Goal: Book appointment/travel/reservation

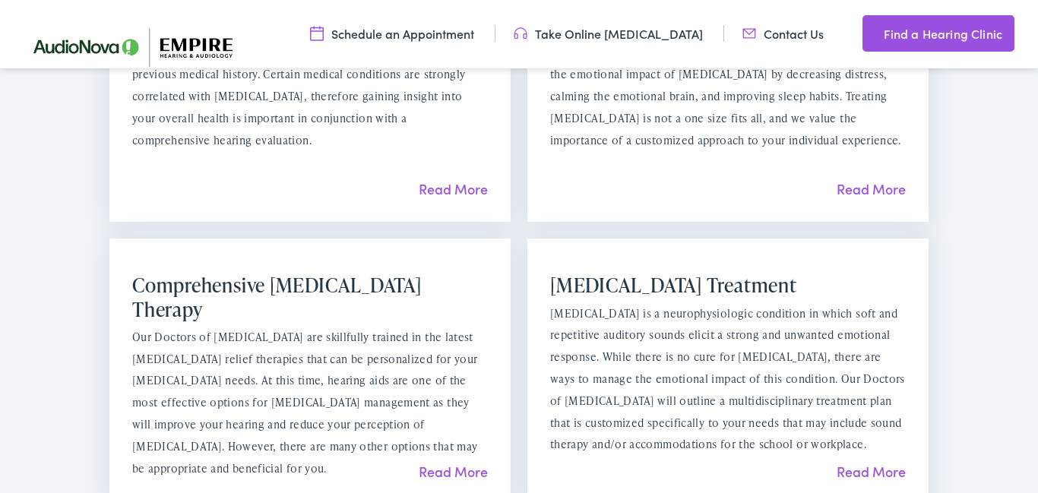
scroll to position [1338, 0]
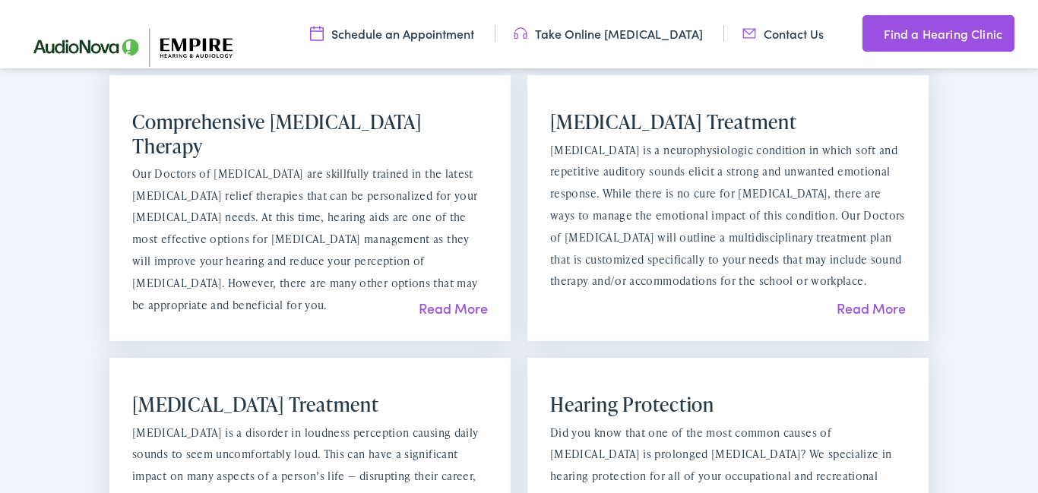
click at [874, 322] on div "Misophonia Treatment Misophonia is a neurophysiologic condition in which soft a…" at bounding box center [728, 208] width 401 height 266
click at [874, 312] on link "Read More" at bounding box center [871, 308] width 69 height 19
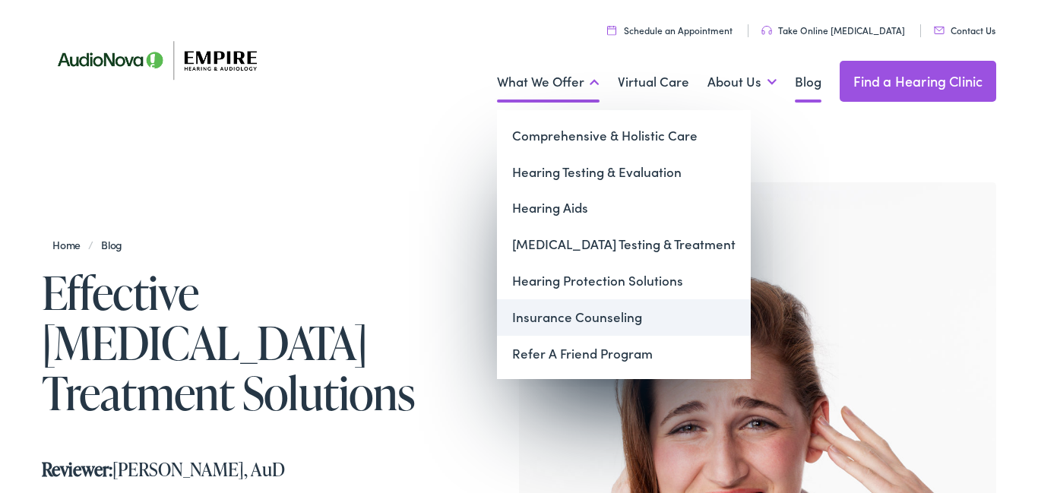
click at [572, 316] on link "Insurance Counseling" at bounding box center [624, 317] width 254 height 36
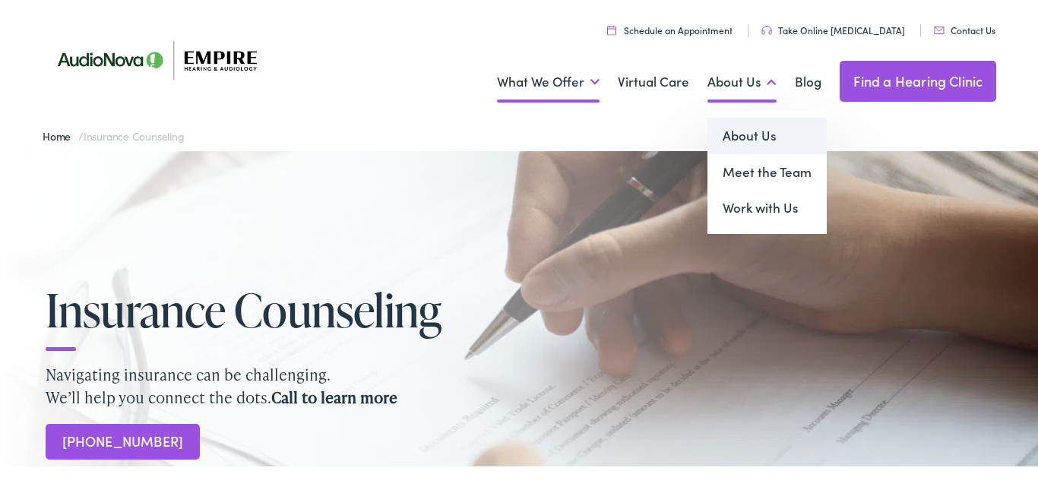
click at [757, 137] on link "About Us" at bounding box center [767, 136] width 119 height 36
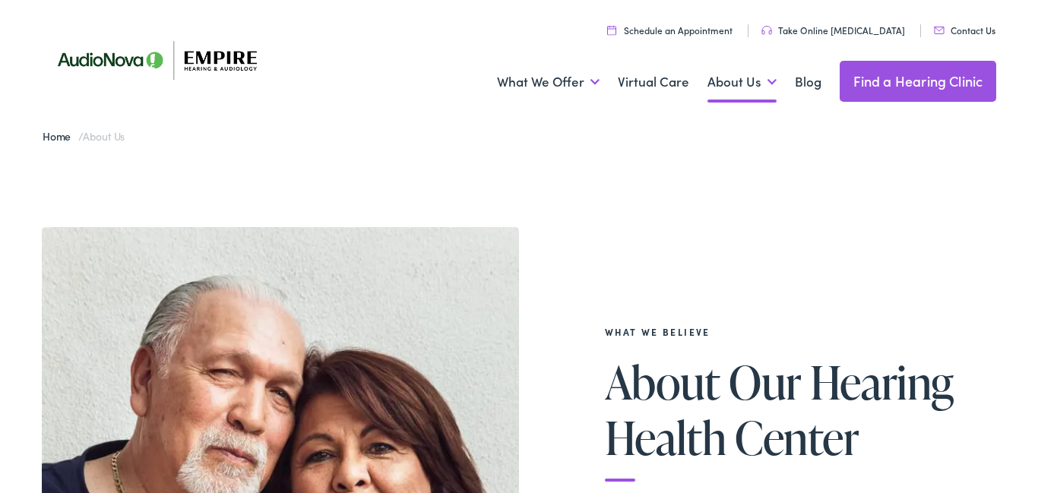
click at [928, 98] on link "Find a Hearing Clinic" at bounding box center [918, 81] width 157 height 41
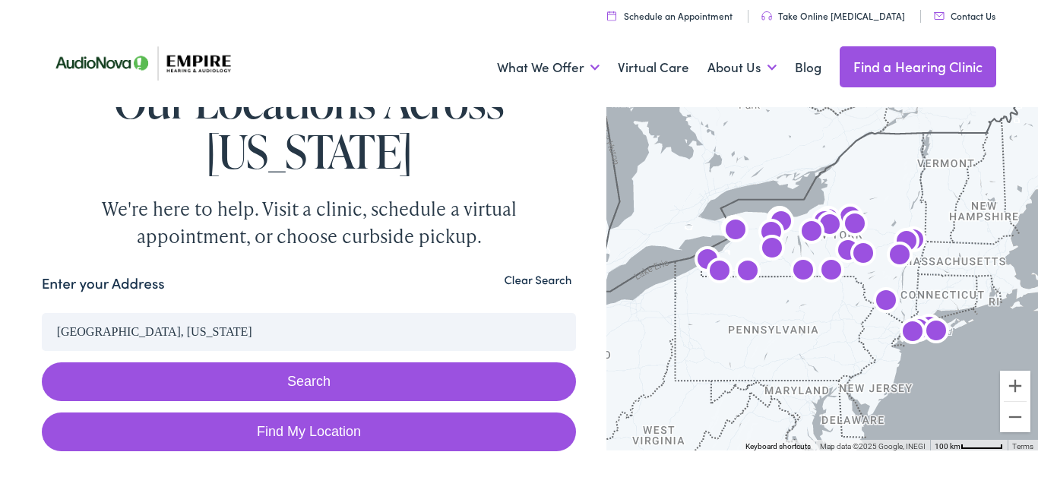
type input "cold spring harbor, new york"
click at [306, 379] on button "Search" at bounding box center [309, 382] width 535 height 39
click at [351, 387] on button "Search" at bounding box center [309, 382] width 535 height 39
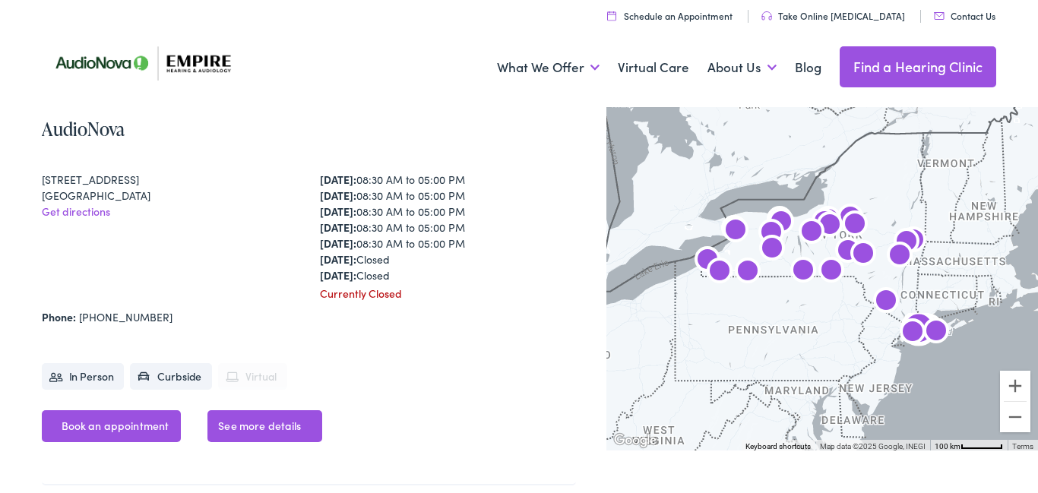
scroll to position [10732, 0]
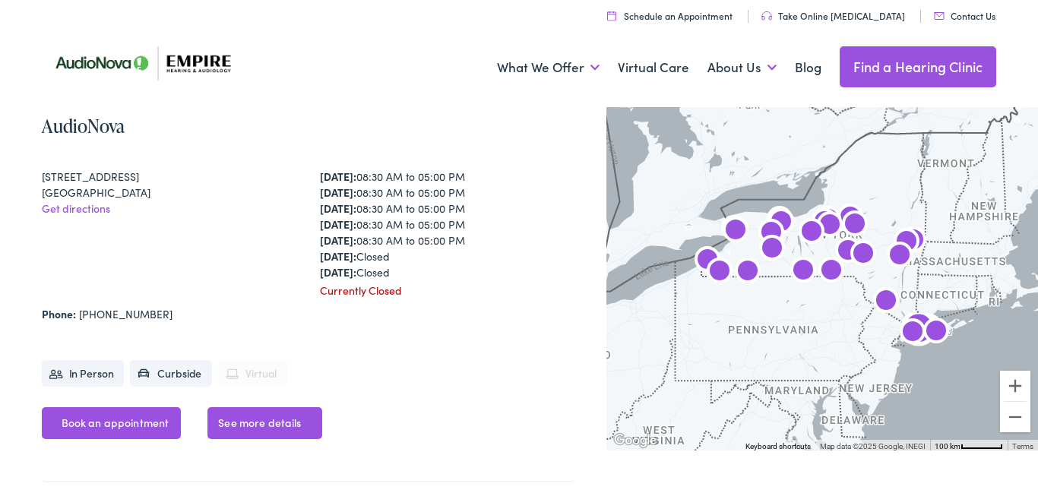
click at [96, 211] on link "Get directions" at bounding box center [76, 208] width 68 height 15
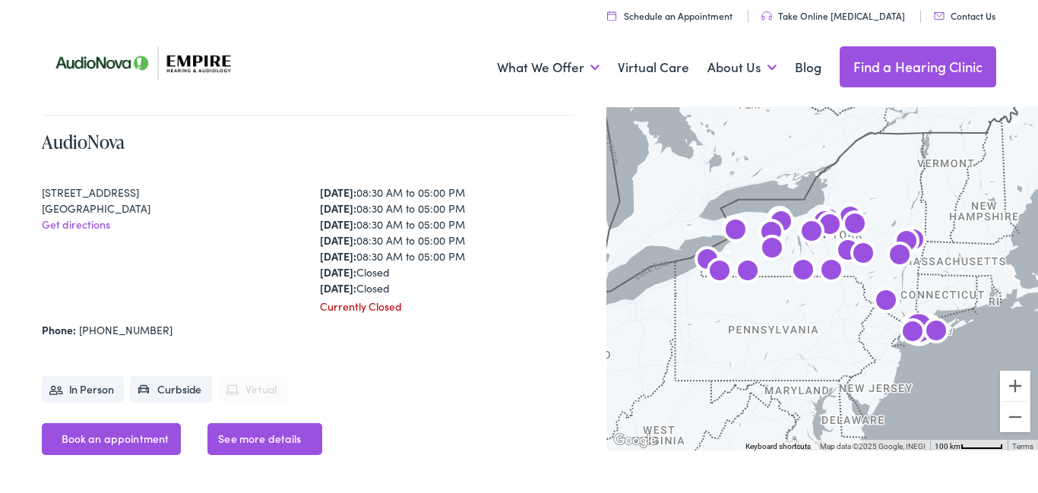
scroll to position [10707, 0]
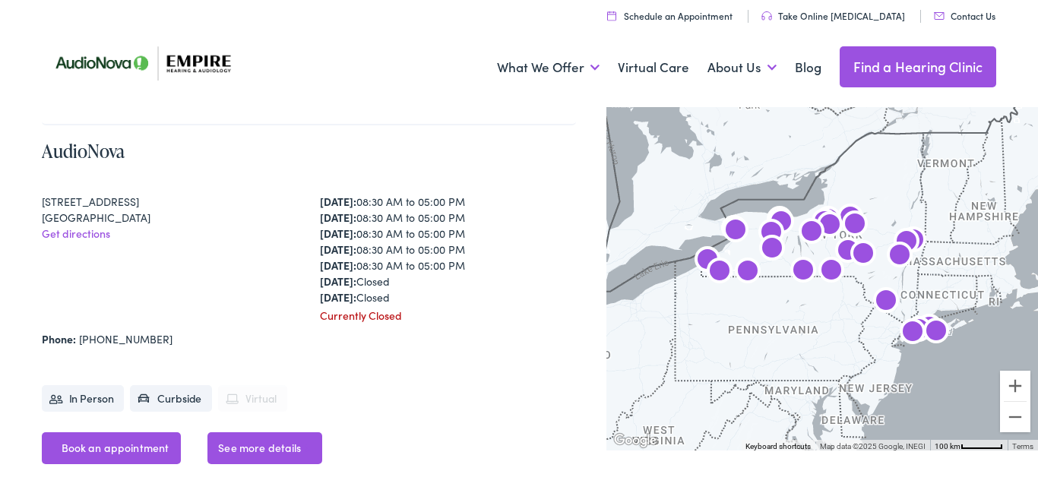
click at [707, 20] on link "Schedule an Appointment" at bounding box center [669, 15] width 125 height 13
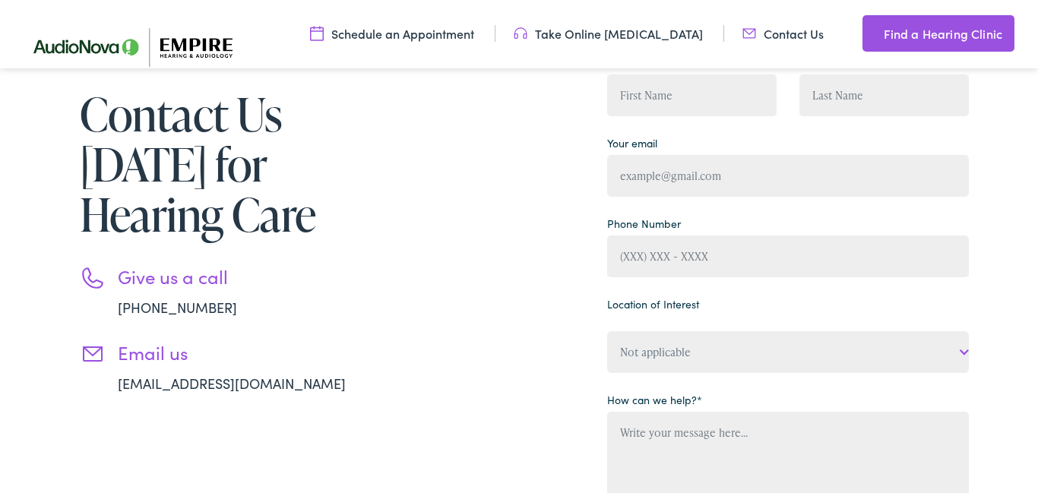
scroll to position [170, 0]
